Goal: Task Accomplishment & Management: Manage account settings

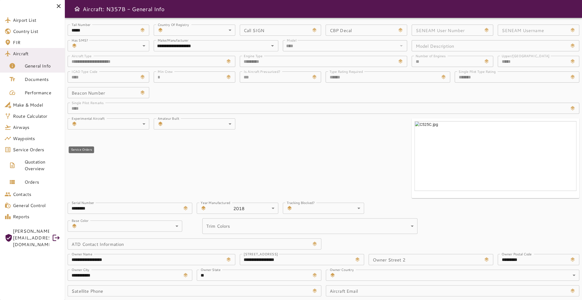
click at [40, 149] on span "Service Orders" at bounding box center [37, 149] width 48 height 7
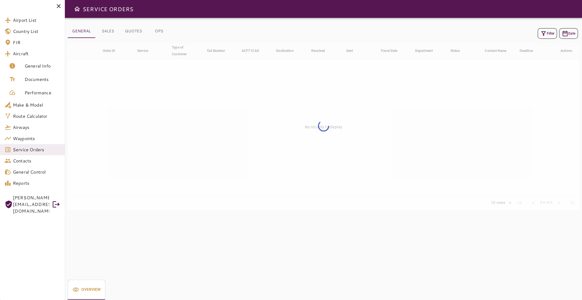
click at [541, 34] on icon "button" at bounding box center [543, 33] width 4 height 4
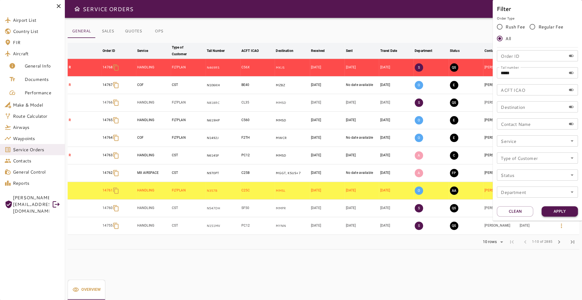
click at [554, 210] on button "Apply" at bounding box center [560, 211] width 36 height 10
click at [355, 248] on div at bounding box center [291, 150] width 582 height 300
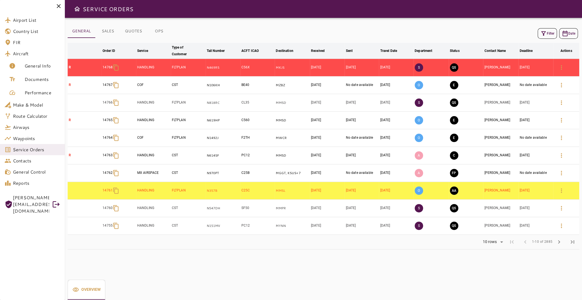
click at [548, 36] on button "Filter" at bounding box center [547, 33] width 19 height 11
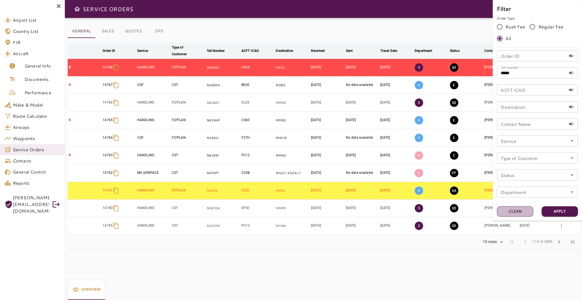
click at [520, 215] on button "Clean" at bounding box center [515, 211] width 36 height 10
click at [524, 75] on input "Tail number" at bounding box center [531, 72] width 69 height 11
type input "*****"
click at [557, 214] on button "Apply" at bounding box center [560, 211] width 36 height 10
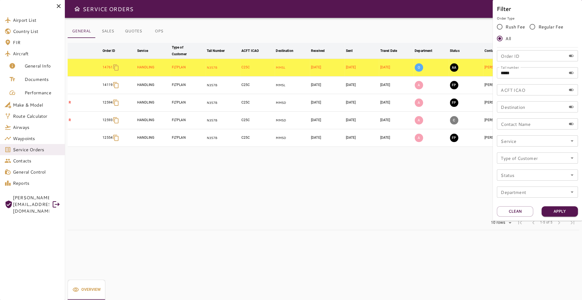
click at [247, 164] on div at bounding box center [291, 150] width 582 height 300
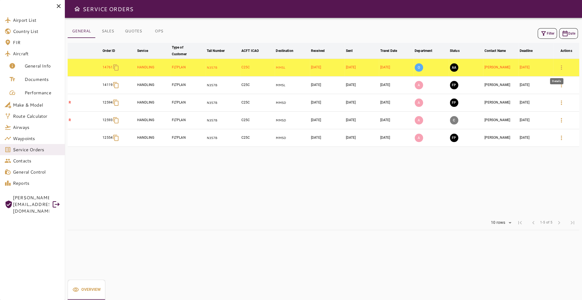
click at [555, 64] on button "button" at bounding box center [561, 67] width 13 height 13
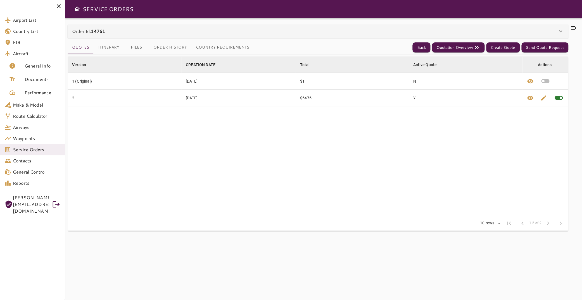
click at [116, 49] on button "Itinerary" at bounding box center [109, 47] width 30 height 13
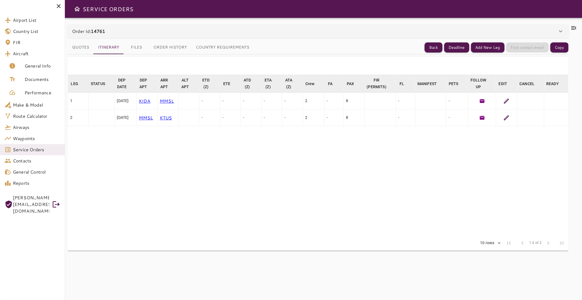
click at [571, 28] on icon at bounding box center [573, 27] width 5 height 3
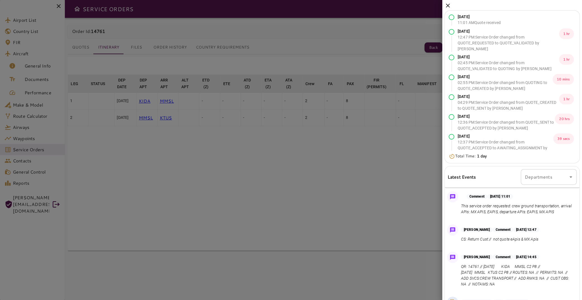
click at [449, 4] on icon at bounding box center [448, 5] width 7 height 7
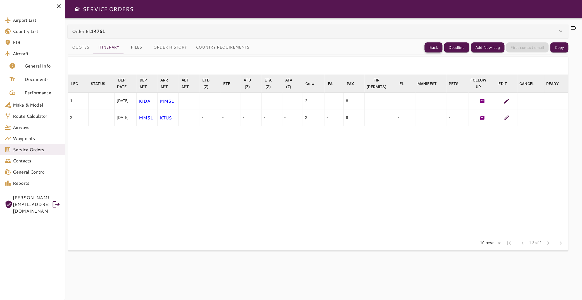
click at [432, 48] on button "Back" at bounding box center [433, 47] width 18 height 10
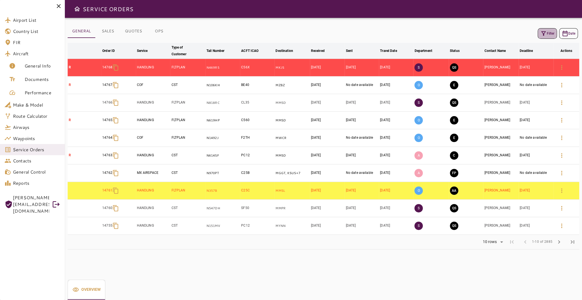
click at [544, 37] on button "Filter" at bounding box center [547, 33] width 19 height 11
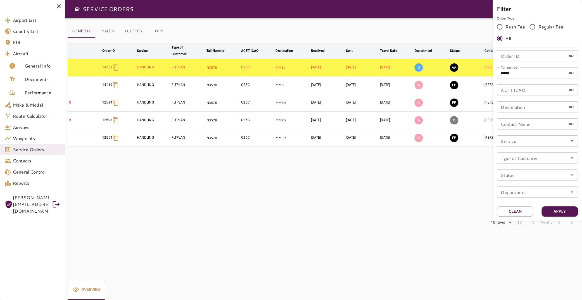
click at [420, 183] on div at bounding box center [291, 150] width 582 height 300
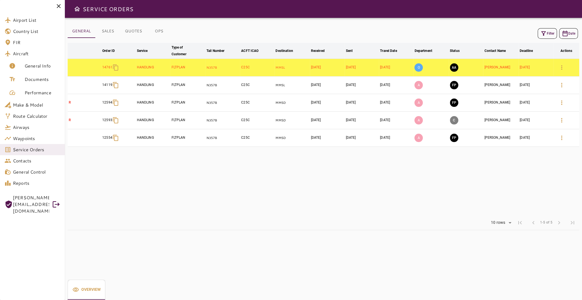
click at [452, 67] on button "AA" at bounding box center [454, 67] width 8 height 8
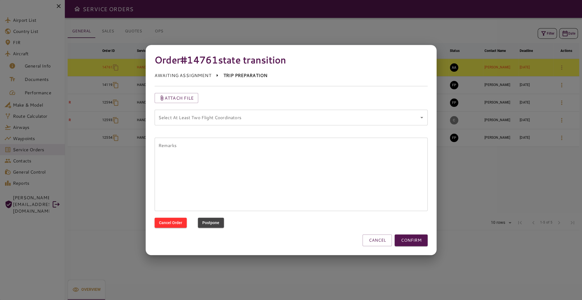
click at [288, 120] on coordinators "Select At Least Two Flight Coordinators" at bounding box center [287, 117] width 260 height 11
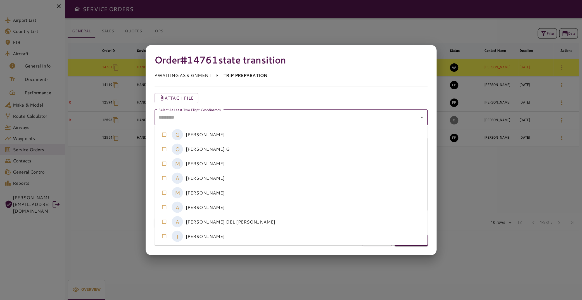
click at [270, 195] on coordinators-option-4 "M [PERSON_NAME]" at bounding box center [291, 193] width 273 height 15
click at [273, 207] on coordinators-option-5 "A [PERSON_NAME]" at bounding box center [291, 207] width 273 height 15
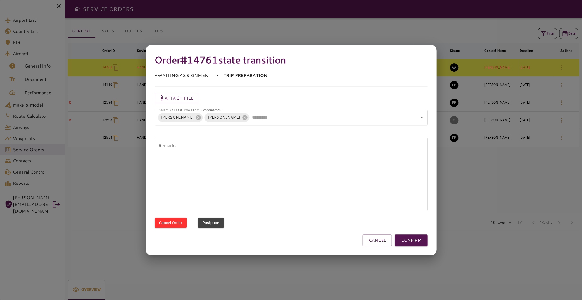
click at [334, 97] on div "Attach file" at bounding box center [291, 98] width 273 height 10
click at [411, 243] on button "CONFIRM" at bounding box center [411, 241] width 33 height 12
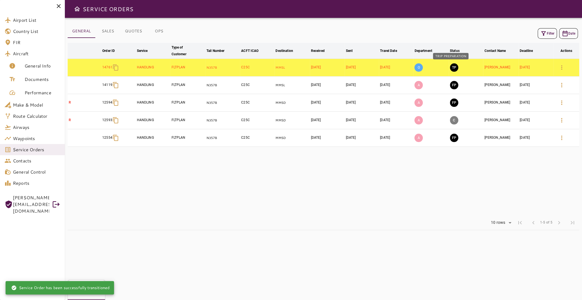
click at [450, 67] on button "TP" at bounding box center [454, 67] width 8 height 8
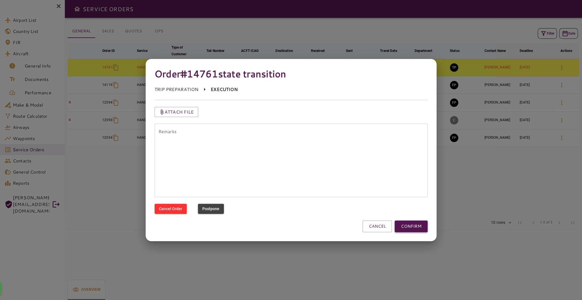
click at [416, 229] on button "CONFIRM" at bounding box center [411, 227] width 33 height 12
